Goal: Task Accomplishment & Management: Manage account settings

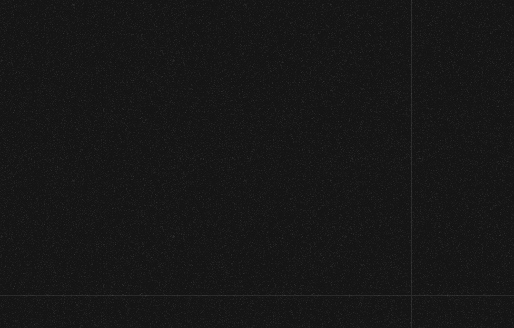
scroll to position [98, 0]
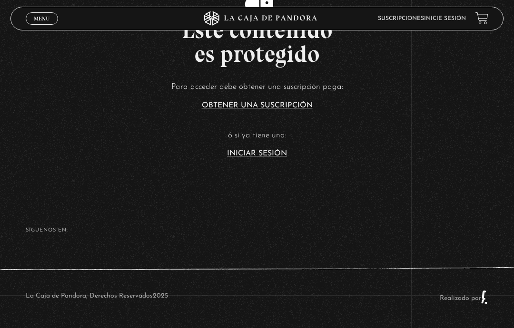
click at [275, 150] on link "Iniciar Sesión" at bounding box center [257, 154] width 60 height 8
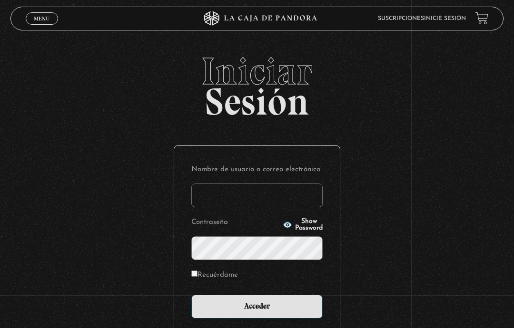
click at [240, 190] on input "Nombre de usuario o correo electrónico" at bounding box center [256, 196] width 131 height 24
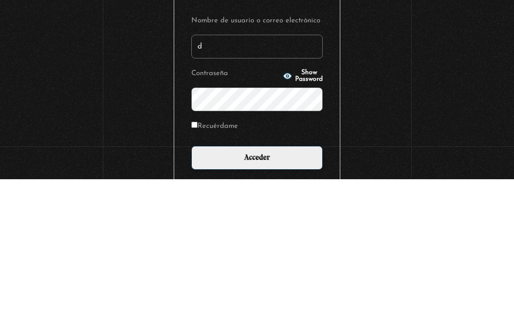
type input "[EMAIL_ADDRESS][DOMAIN_NAME]"
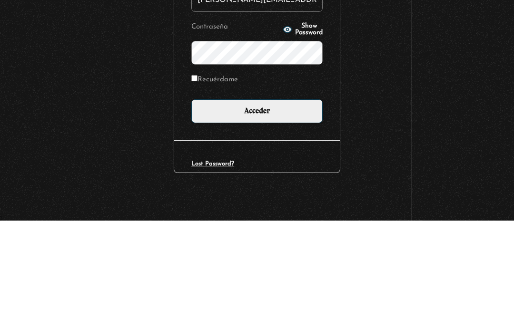
click at [301, 75] on form "Nombre de usuario o correo electrónico daniela.ao94@gmail.com Contraseña Show P…" at bounding box center [256, 153] width 131 height 156
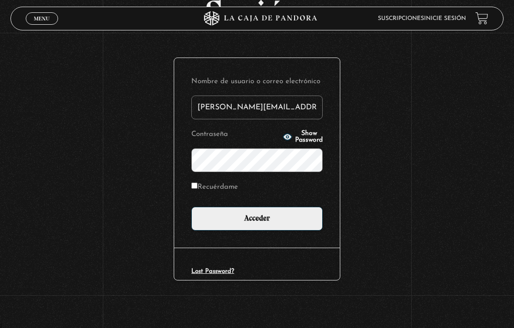
click at [301, 133] on span "Show Password" at bounding box center [309, 136] width 28 height 13
click at [217, 184] on label "Recuérdame" at bounding box center [214, 187] width 47 height 13
click at [197, 184] on input "Recuérdame" at bounding box center [194, 186] width 6 height 6
checkbox input "true"
click at [243, 221] on input "Acceder" at bounding box center [256, 219] width 131 height 24
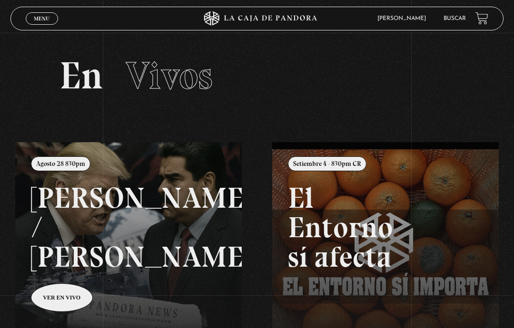
click at [404, 111] on link "Mi cuenta" at bounding box center [403, 107] width 64 height 25
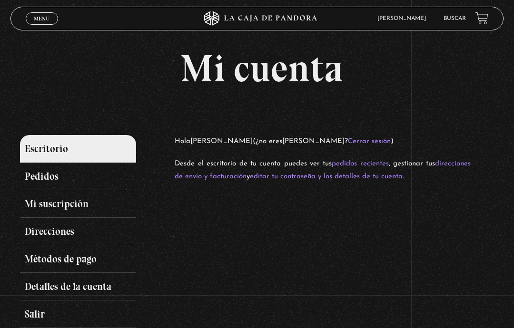
click at [102, 209] on link "Mi suscripción" at bounding box center [78, 204] width 116 height 28
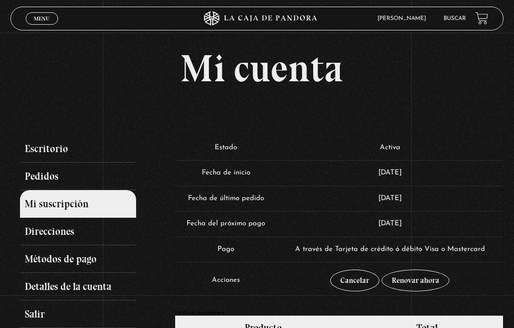
click at [430, 299] on td "Cancelar Renovar ahora" at bounding box center [389, 280] width 226 height 37
click at [349, 289] on link "Cancelar" at bounding box center [354, 281] width 49 height 22
